Goal: Participate in discussion: Engage in conversation with other users on a specific topic

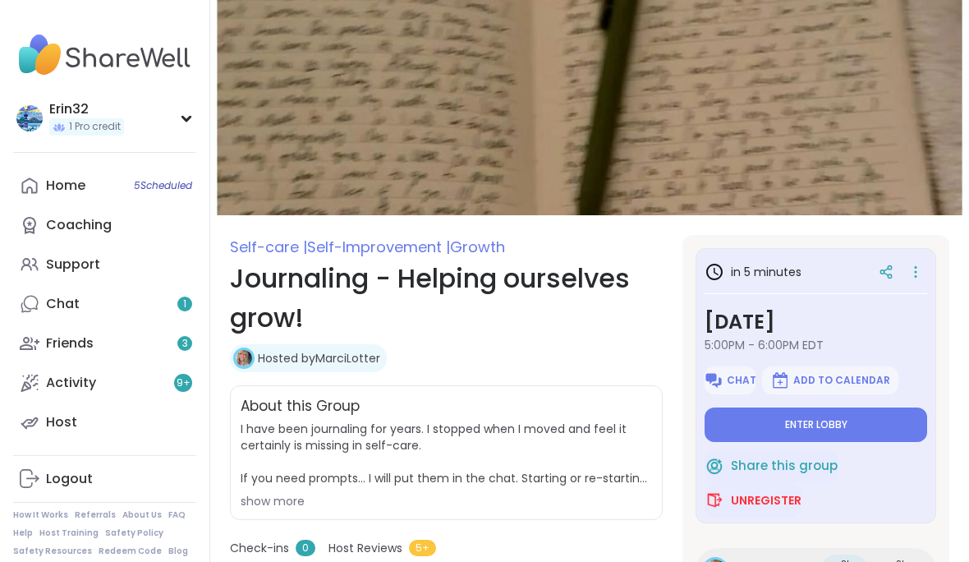
click at [870, 424] on button "Enter lobby" at bounding box center [815, 424] width 222 height 34
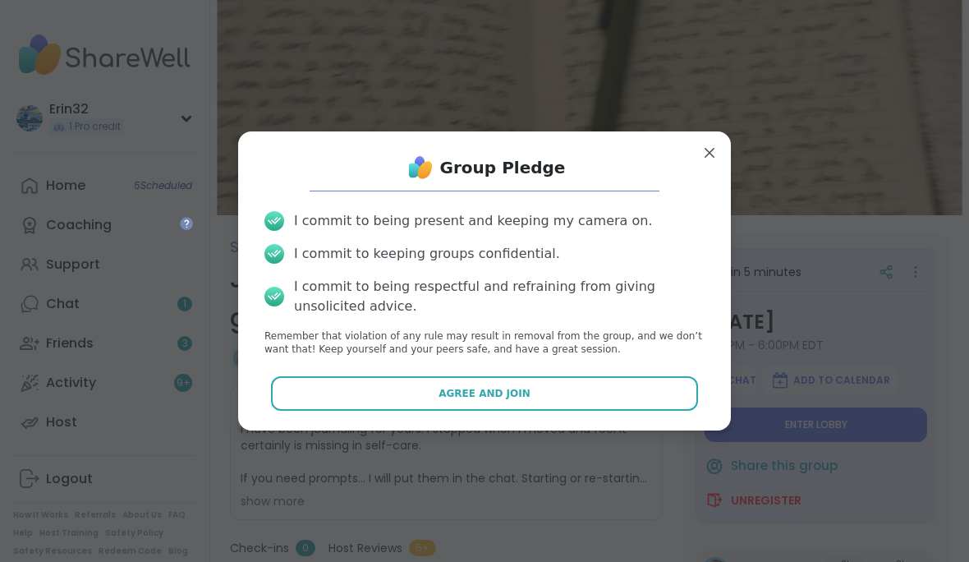
click at [654, 386] on button "Agree and Join" at bounding box center [485, 393] width 428 height 34
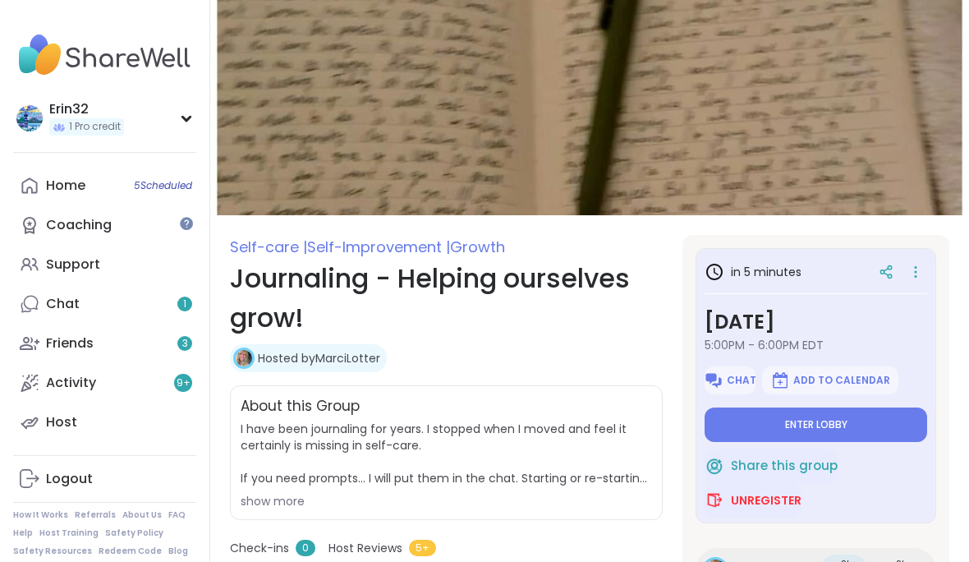
type textarea "*"
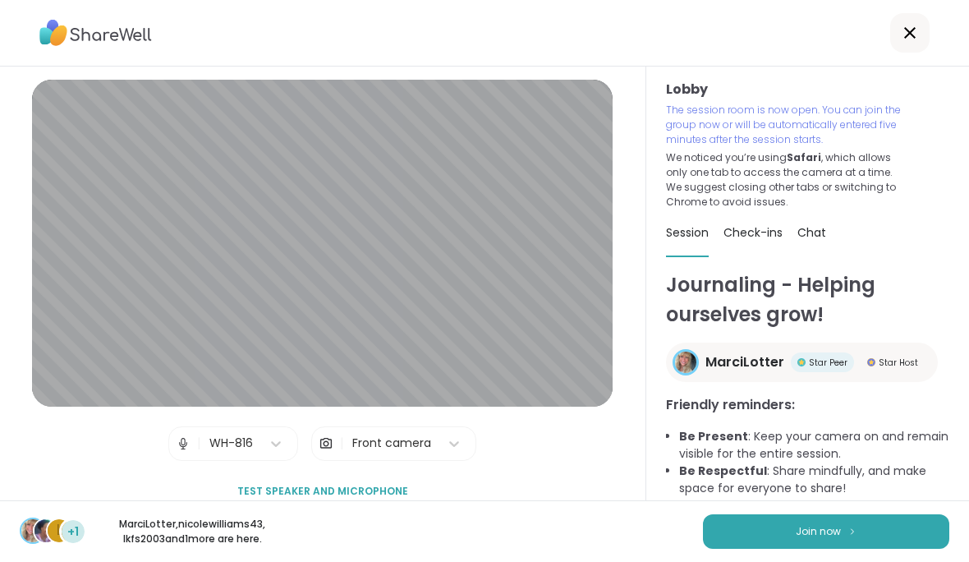
click at [851, 530] on img at bounding box center [852, 530] width 10 height 9
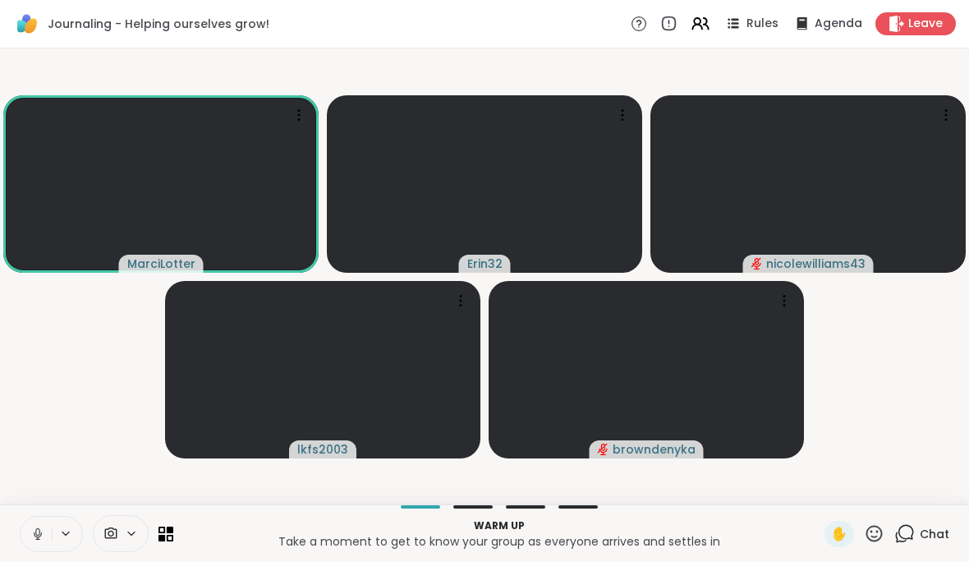
click at [37, 538] on icon at bounding box center [37, 533] width 15 height 15
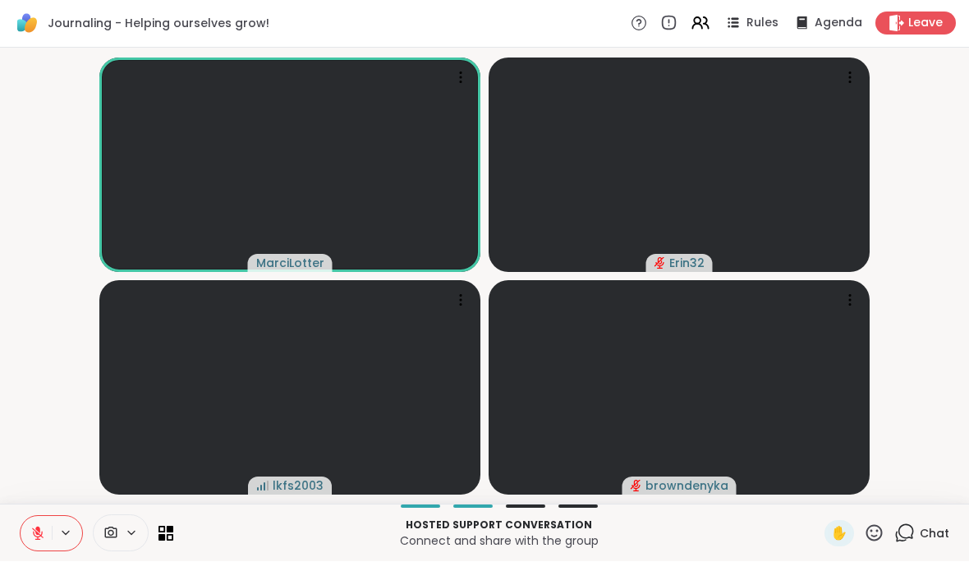
click at [45, 516] on button at bounding box center [36, 533] width 31 height 34
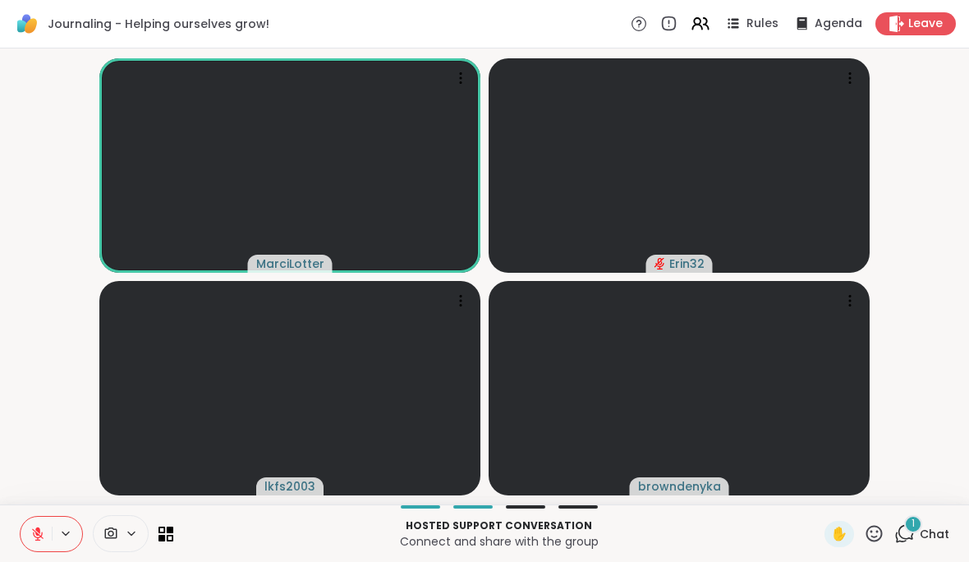
click at [934, 532] on span "Chat" at bounding box center [935, 533] width 30 height 16
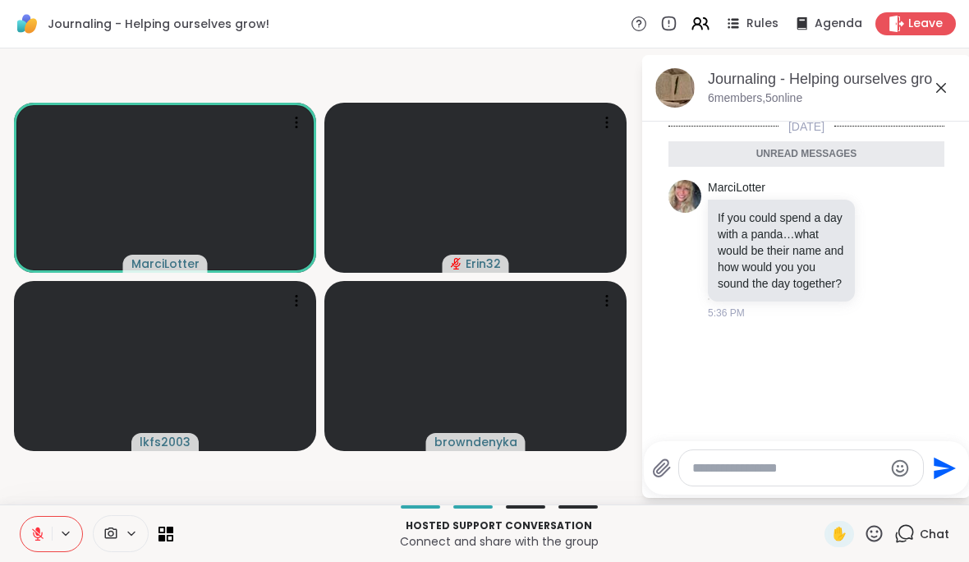
scroll to position [3, 0]
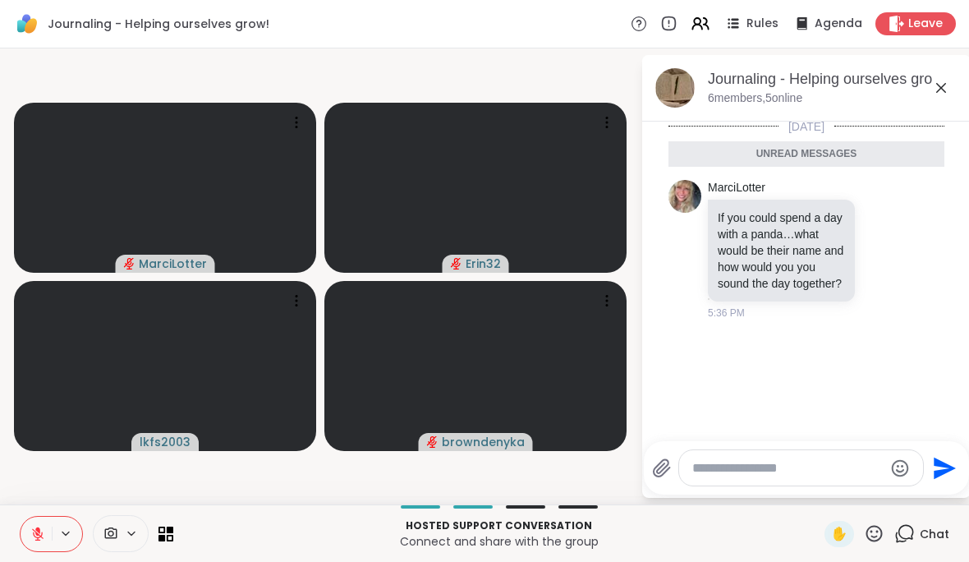
click at [779, 467] on textarea "Type your message" at bounding box center [787, 468] width 191 height 16
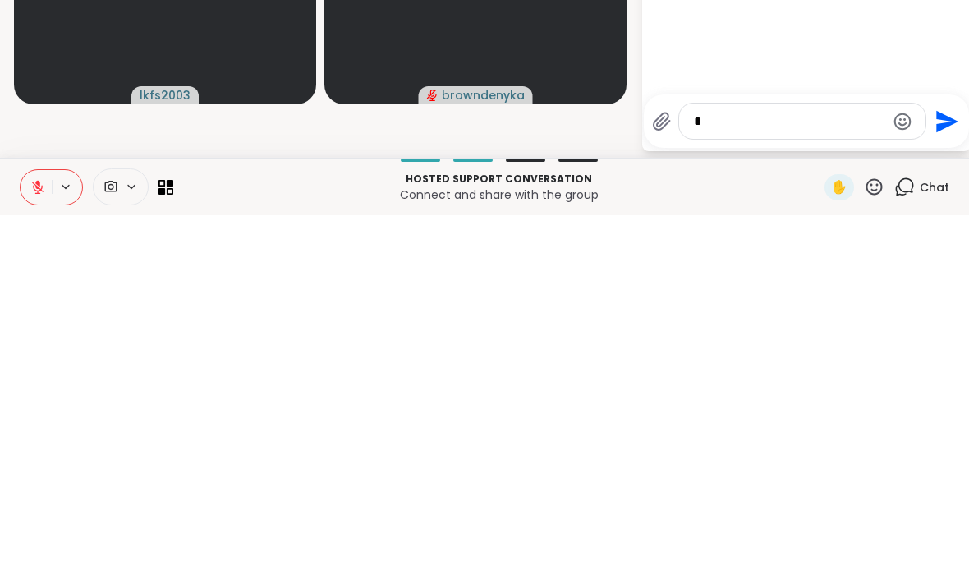
scroll to position [0, 0]
type textarea "**********"
click at [944, 455] on icon "Send" at bounding box center [945, 468] width 26 height 26
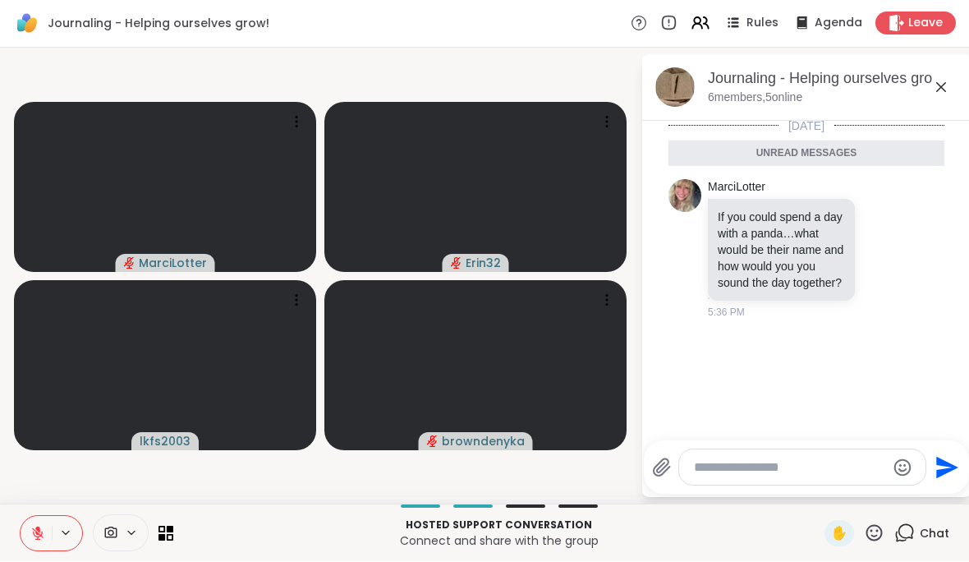
scroll to position [2, 0]
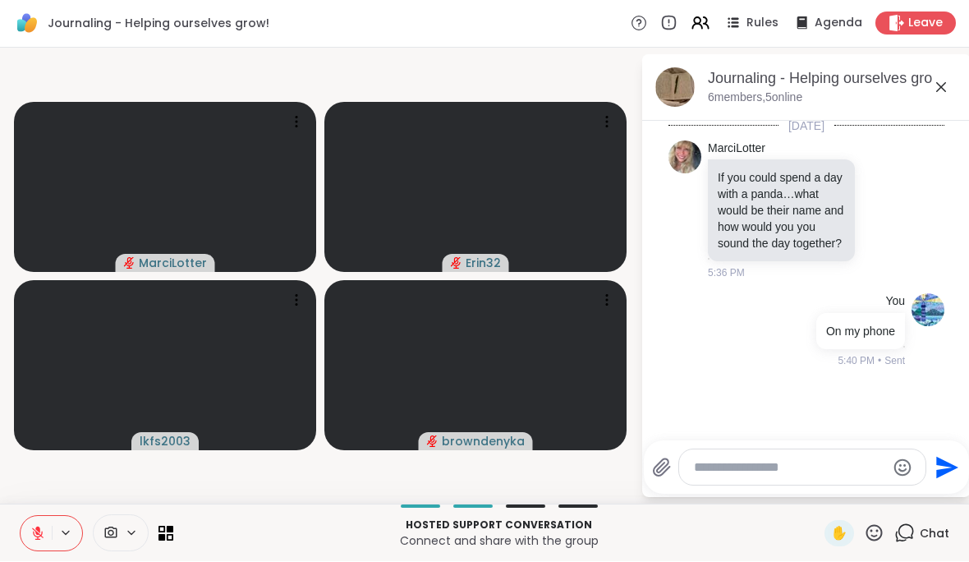
click at [950, 94] on icon at bounding box center [941, 88] width 20 height 20
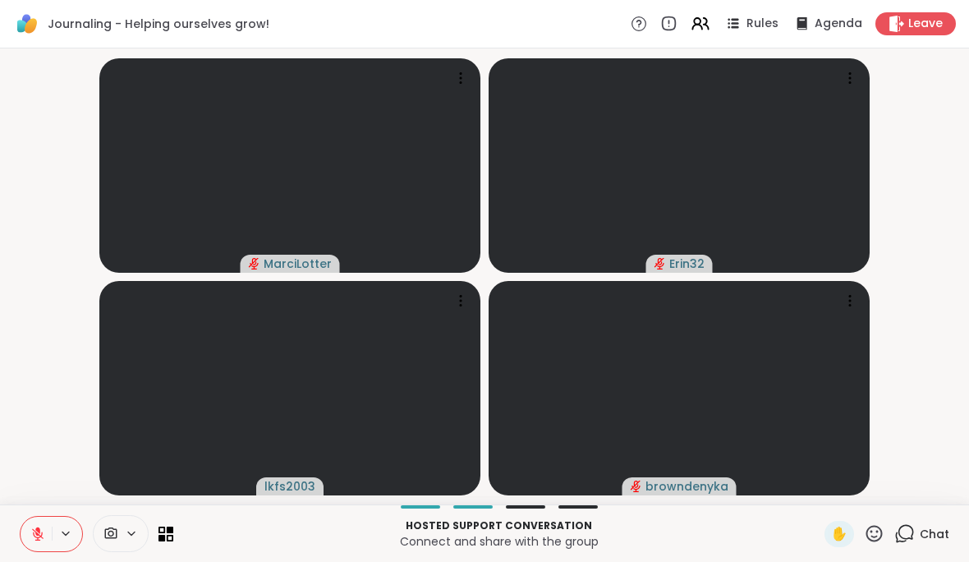
click at [926, 538] on span "Chat" at bounding box center [935, 533] width 30 height 16
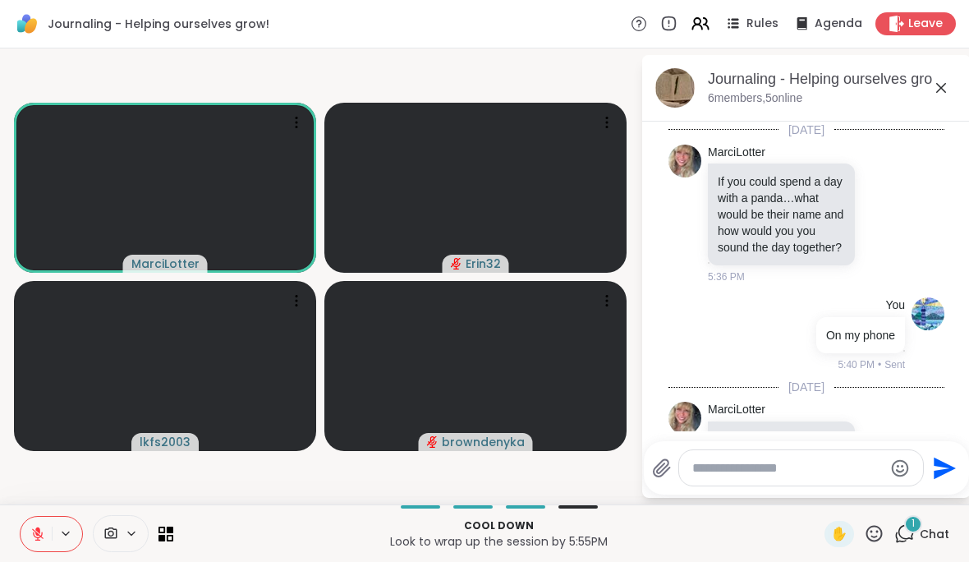
scroll to position [99, 0]
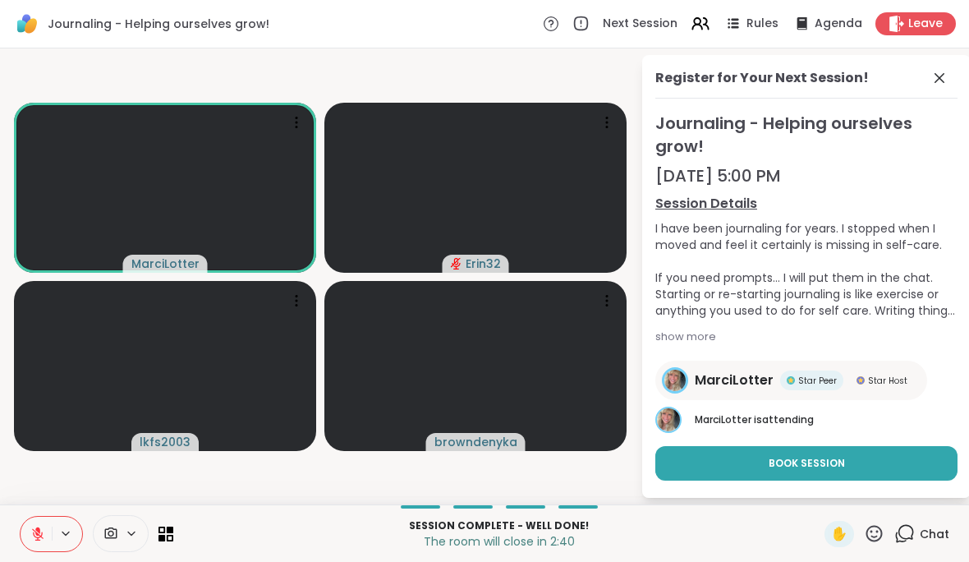
click at [904, 452] on button "Book Session" at bounding box center [806, 463] width 302 height 34
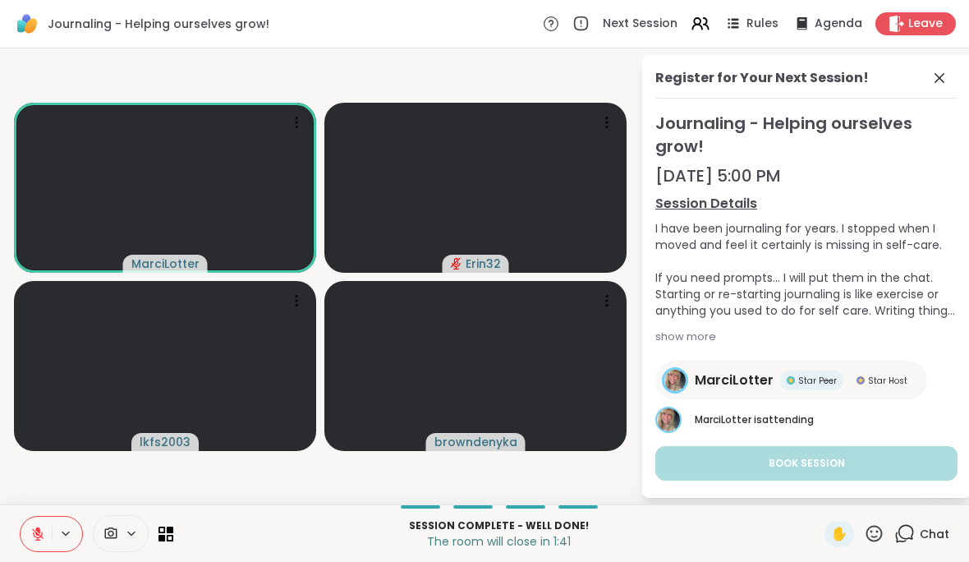
click at [44, 530] on icon at bounding box center [37, 533] width 15 height 15
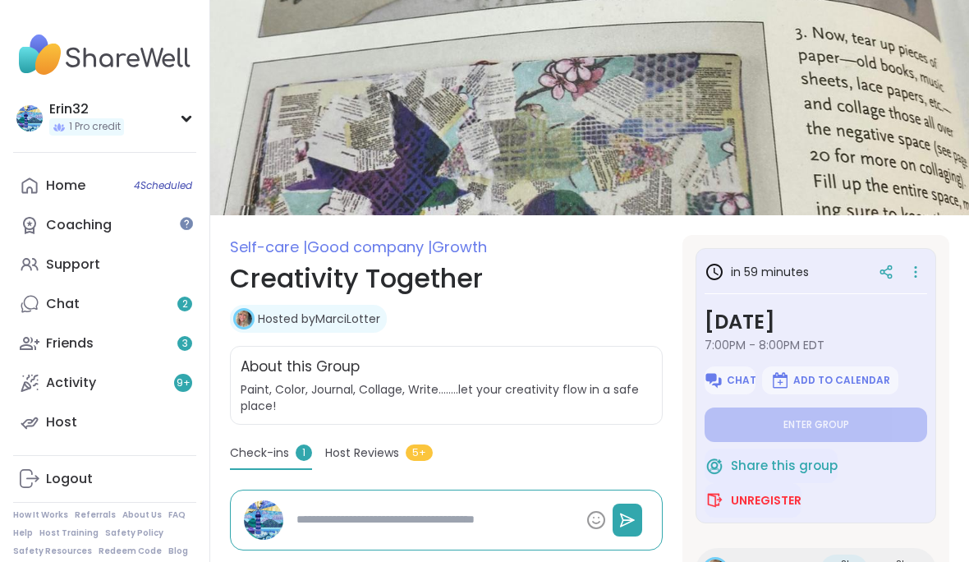
click at [913, 71] on img at bounding box center [589, 107] width 759 height 215
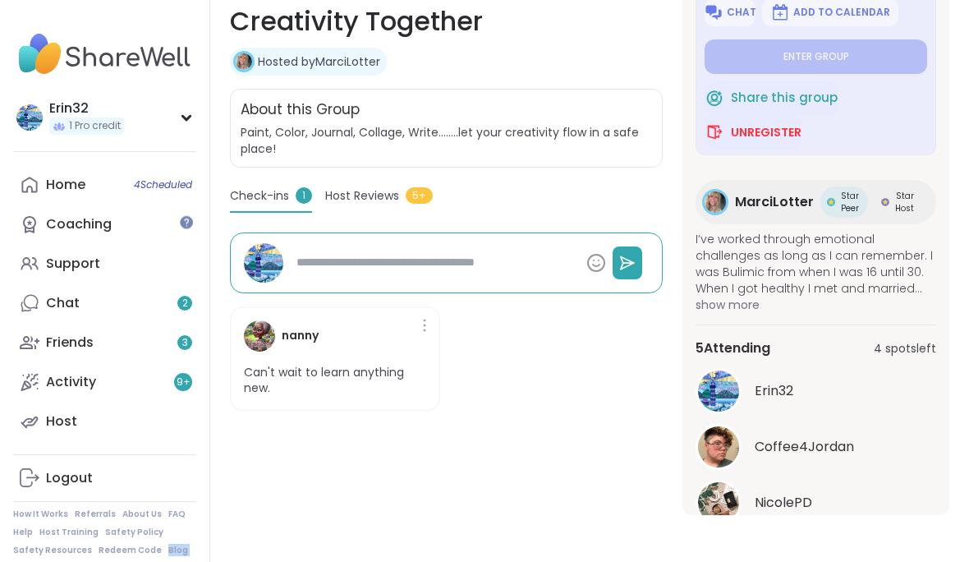
scroll to position [256, 0]
click at [822, 540] on button "See All" at bounding box center [815, 544] width 37 height 17
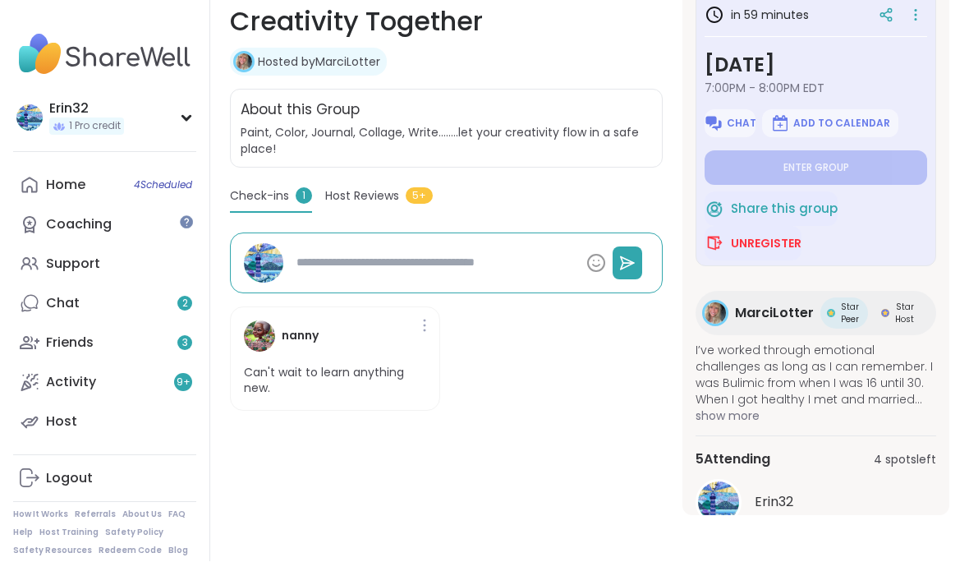
scroll to position [0, 0]
type textarea "*"
